Goal: Transaction & Acquisition: Purchase product/service

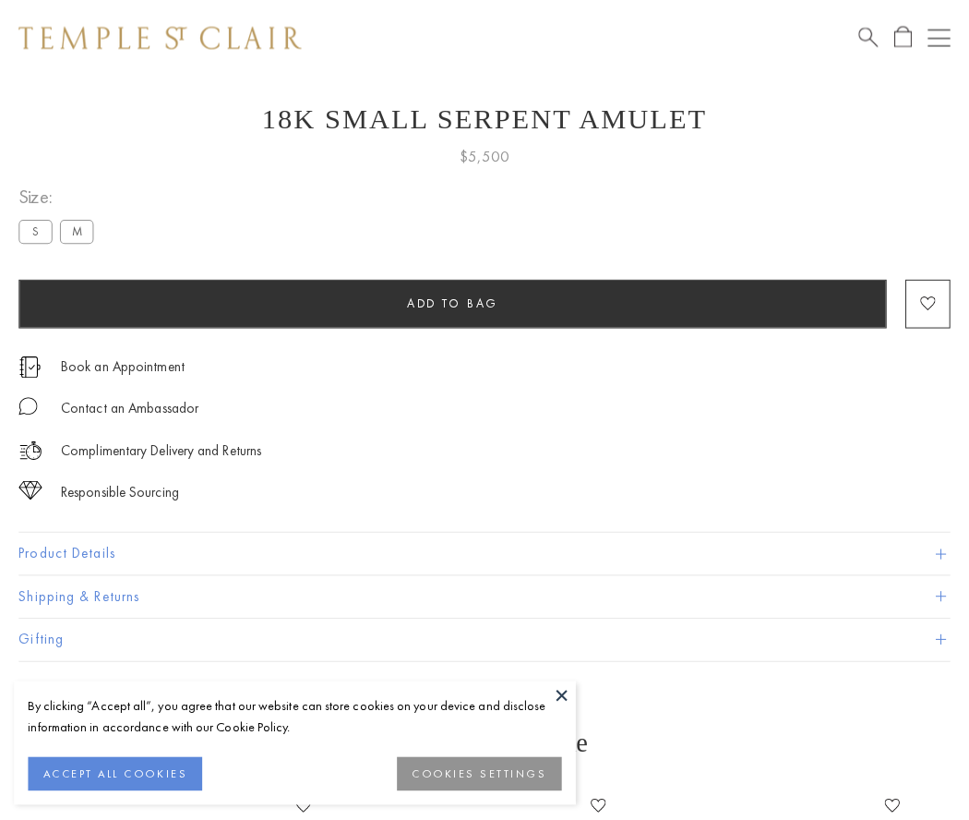
scroll to position [66, 0]
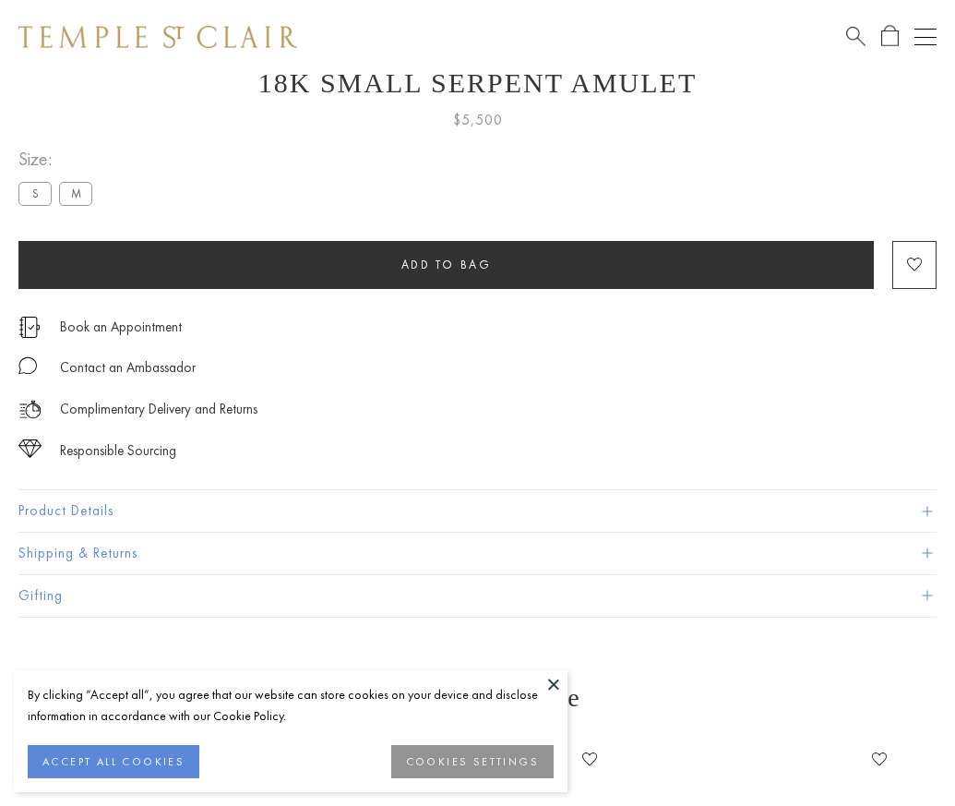
click at [446, 264] on span "Add to bag" at bounding box center [447, 265] width 90 height 16
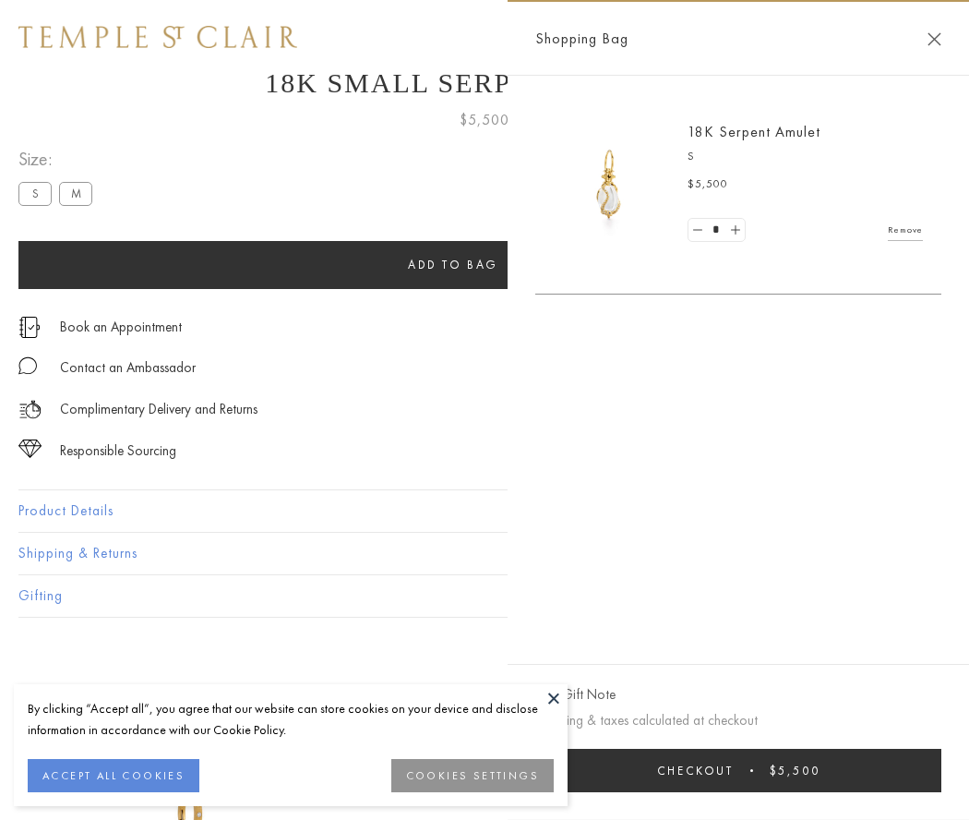
click at [751, 770] on button "Checkout $5,500" at bounding box center [738, 770] width 406 height 43
